Goal: Use online tool/utility: Utilize a website feature to perform a specific function

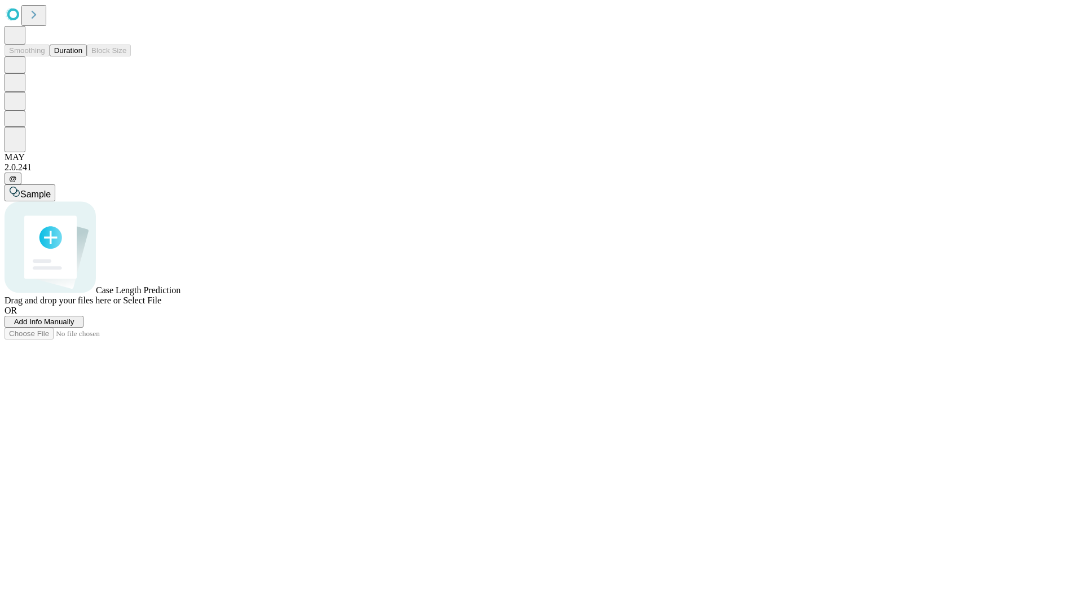
click at [82, 56] on button "Duration" at bounding box center [68, 51] width 37 height 12
click at [161, 305] on span "Select File" at bounding box center [142, 300] width 38 height 10
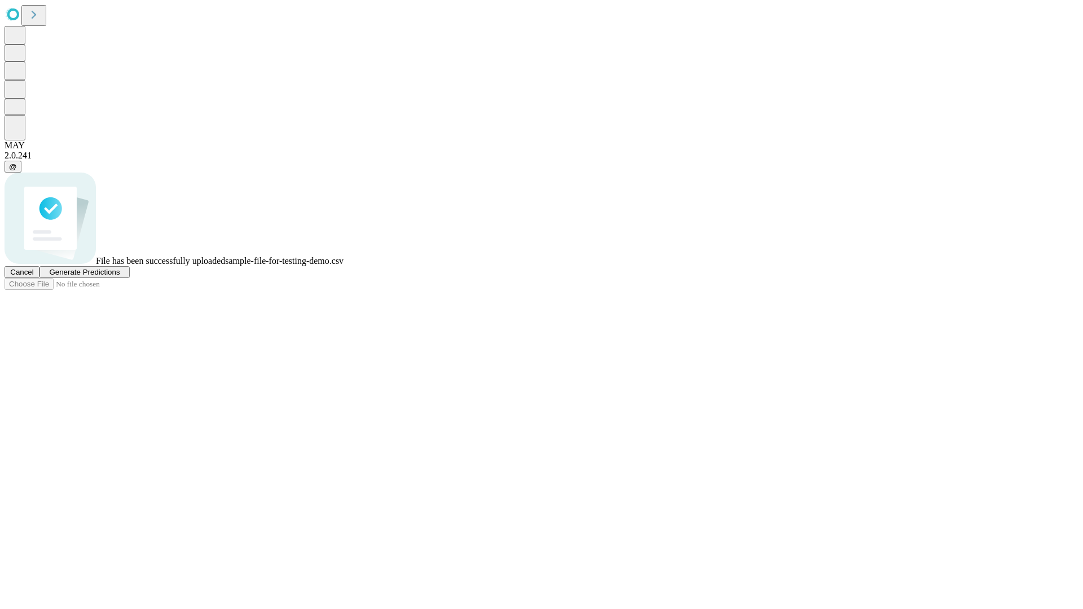
click at [120, 276] on span "Generate Predictions" at bounding box center [84, 272] width 70 height 8
